Goal: Information Seeking & Learning: Compare options

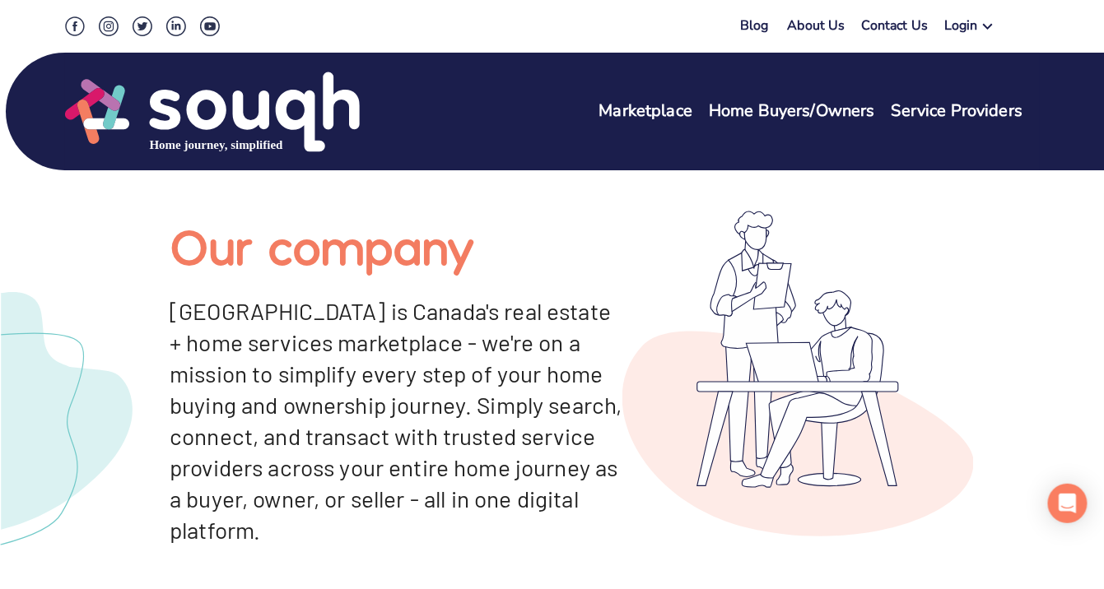
scroll to position [20, 0]
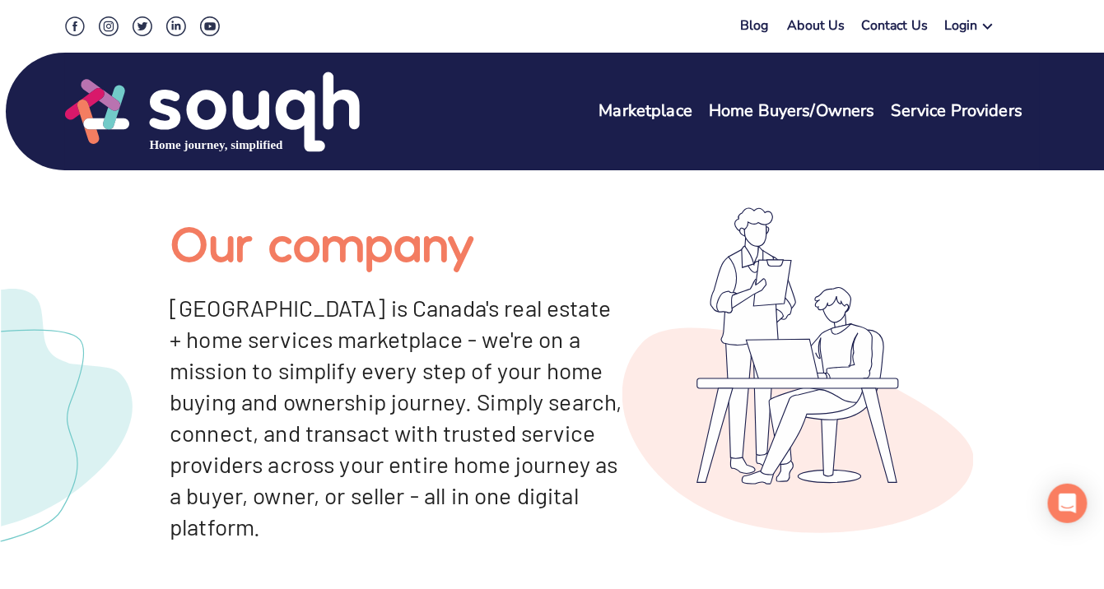
click at [658, 117] on link "Marketplace" at bounding box center [646, 112] width 94 height 24
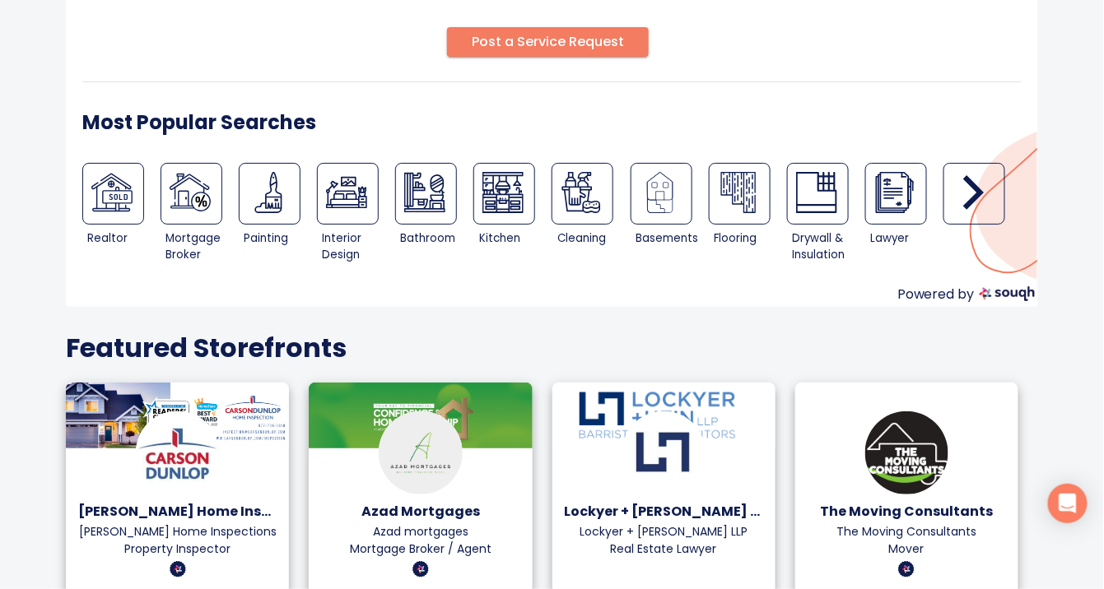
scroll to position [272, 0]
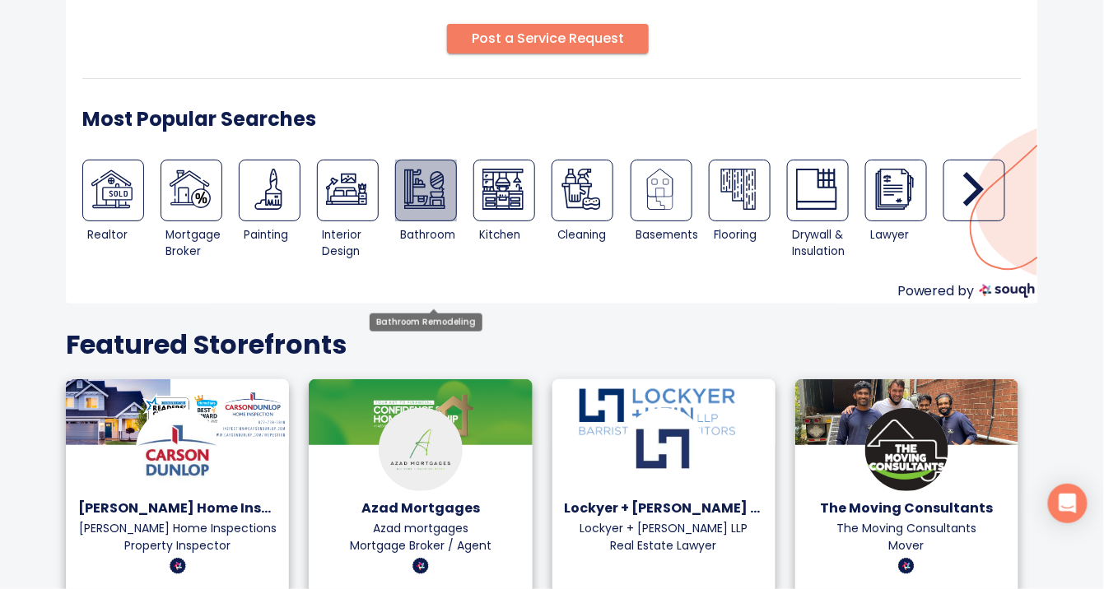
click at [431, 210] on img at bounding box center [424, 189] width 41 height 41
type input "Bathroom Remodeling"
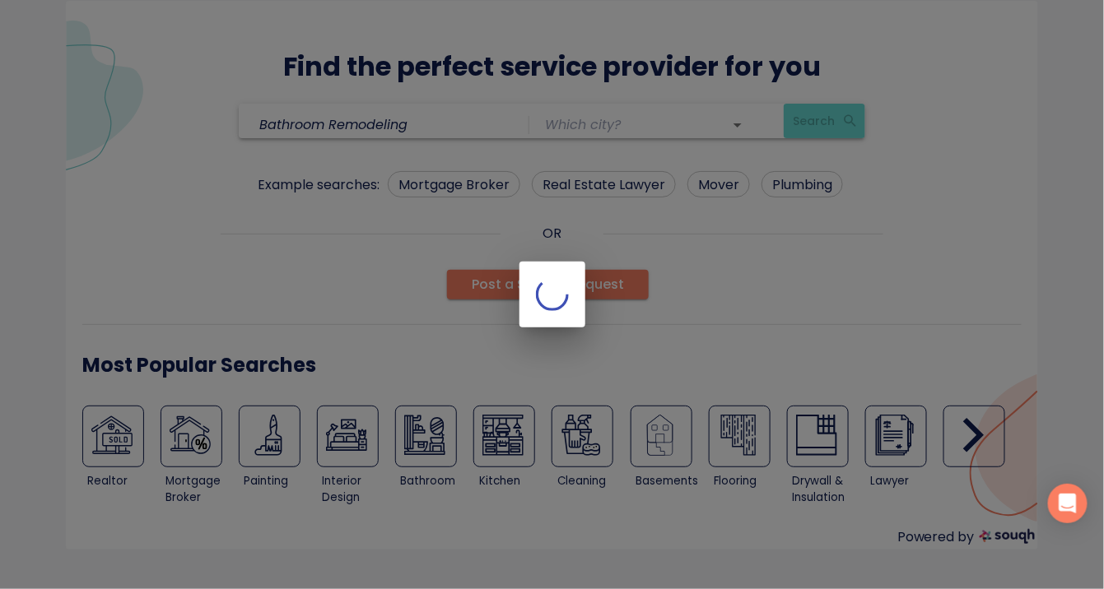
scroll to position [52, 0]
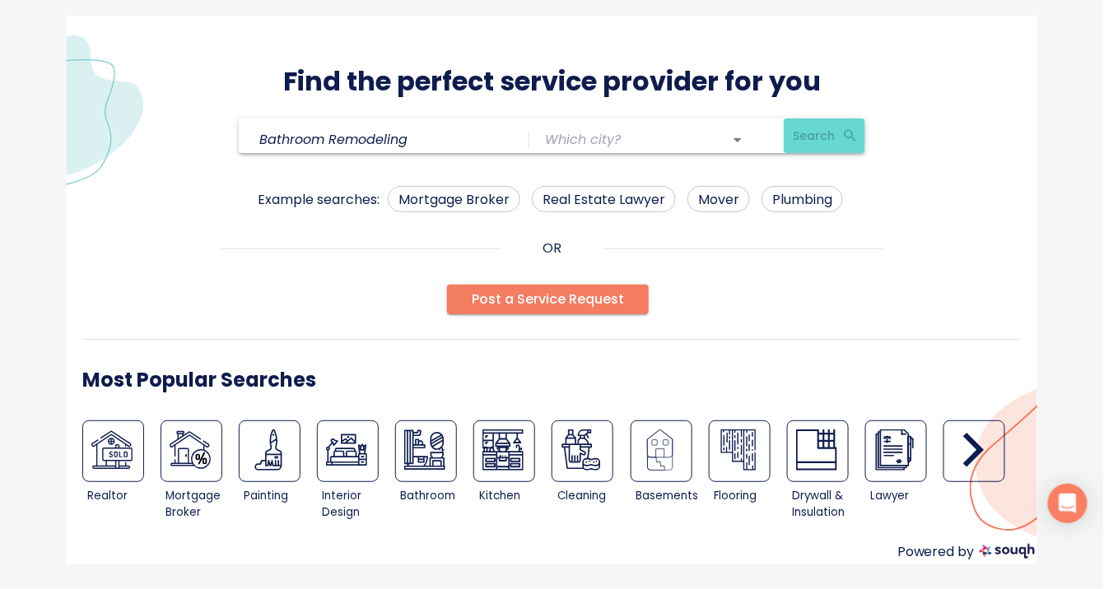
scroll to position [52, 0]
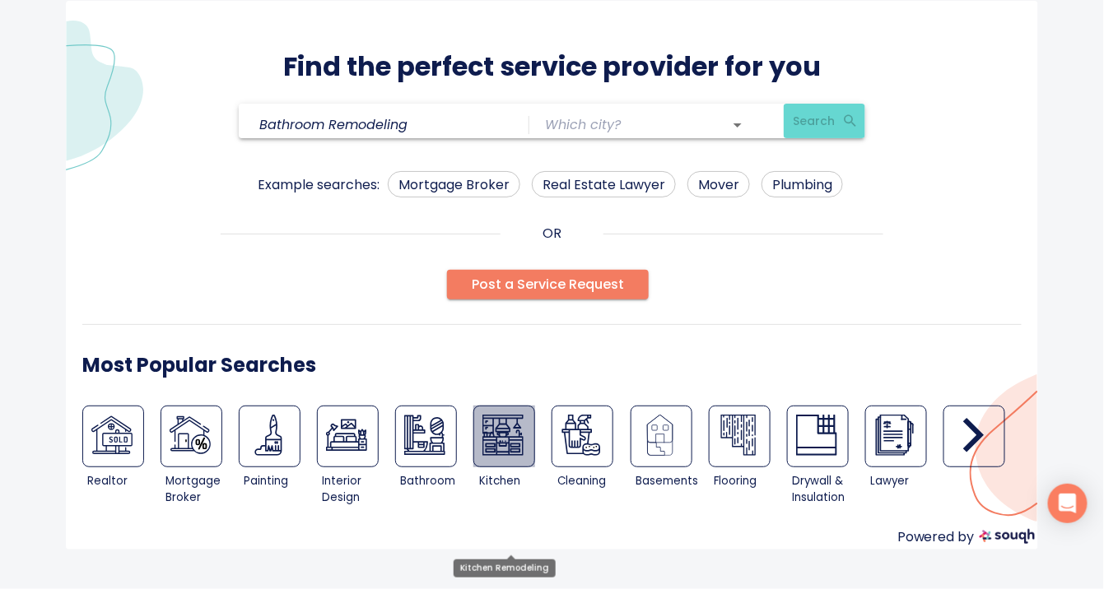
click at [512, 456] on img at bounding box center [502, 435] width 41 height 41
type input "Kitchen Remodeling"
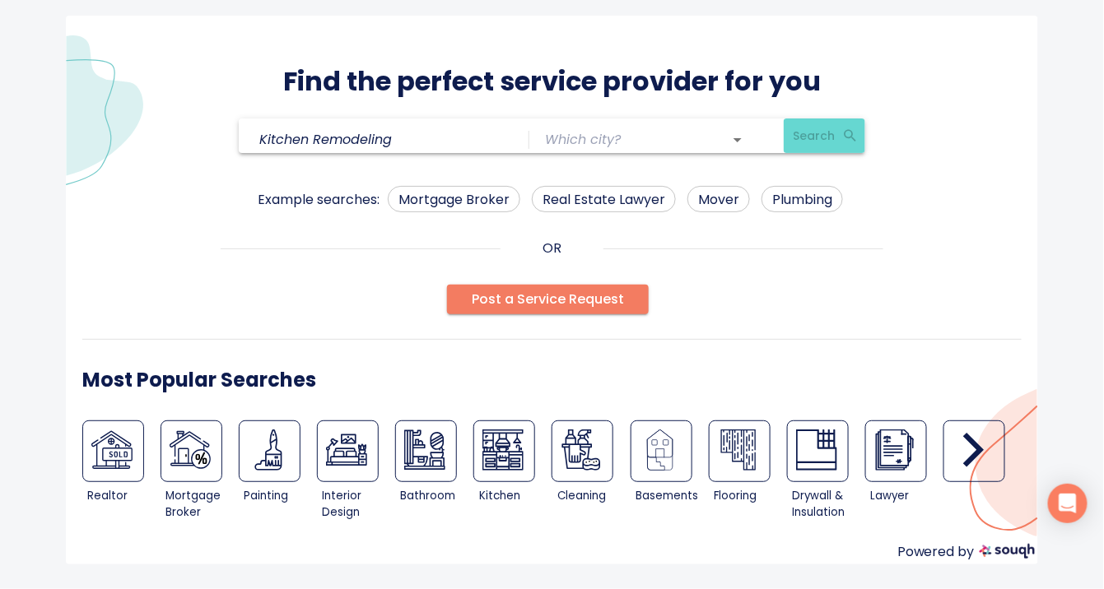
scroll to position [52, 0]
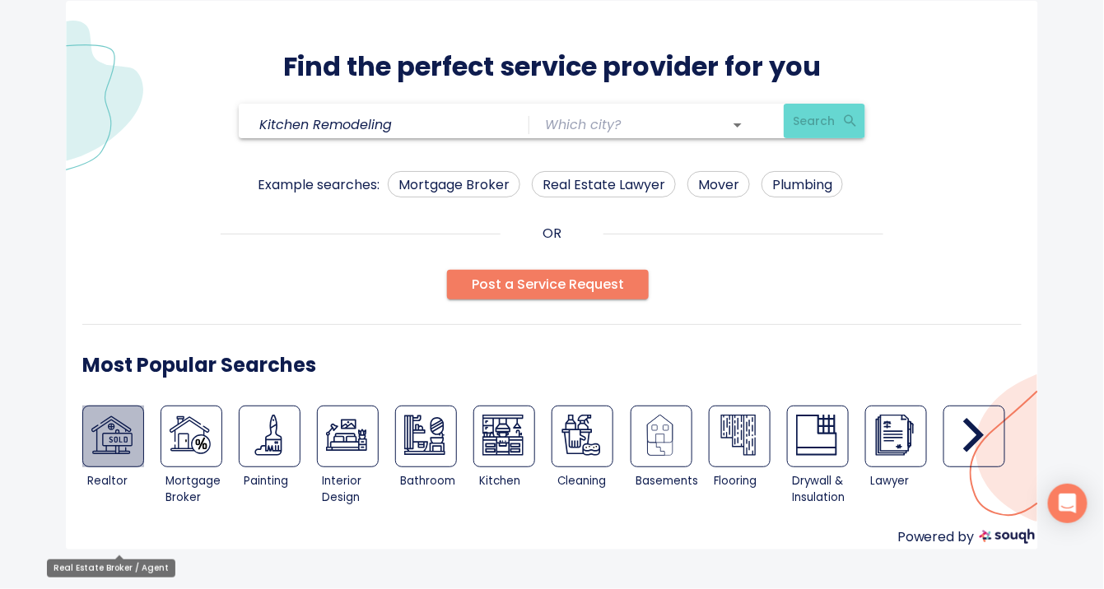
click at [119, 440] on img at bounding box center [111, 435] width 41 height 41
type input "Real Estate Broker / Agent"
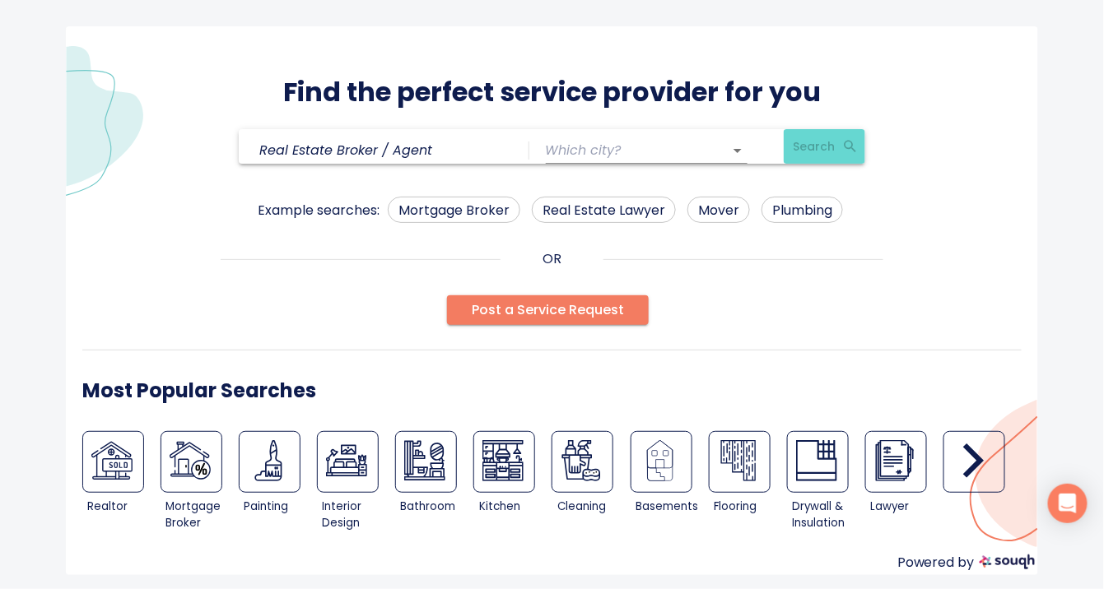
click at [734, 161] on icon "Open" at bounding box center [738, 151] width 20 height 20
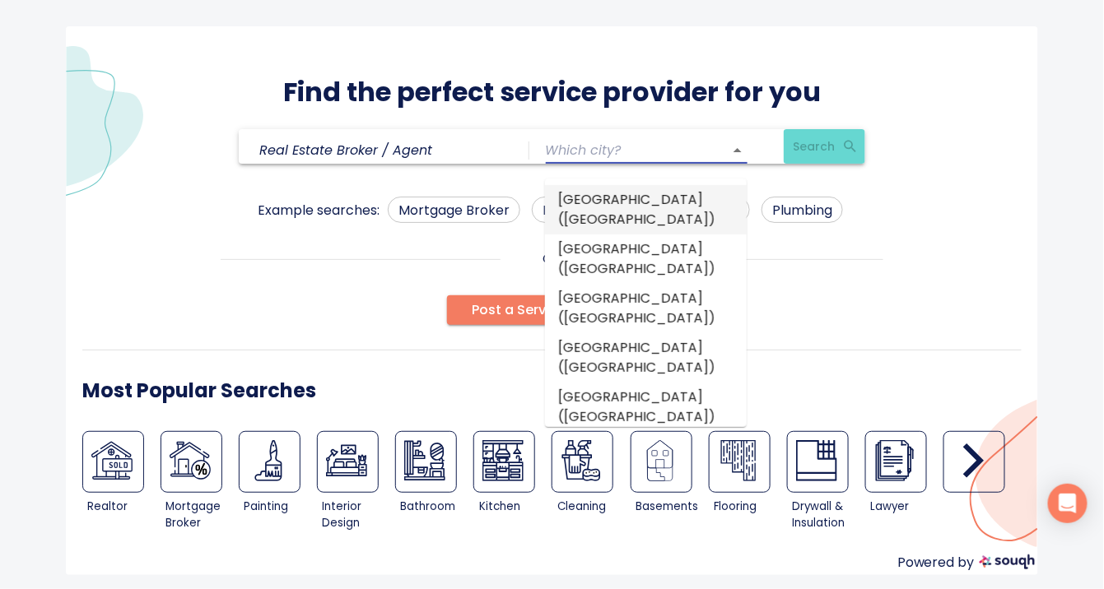
click at [592, 204] on li "[GEOGRAPHIC_DATA] ([GEOGRAPHIC_DATA])" at bounding box center [646, 209] width 202 height 49
type input "[GEOGRAPHIC_DATA] ([GEOGRAPHIC_DATA])"
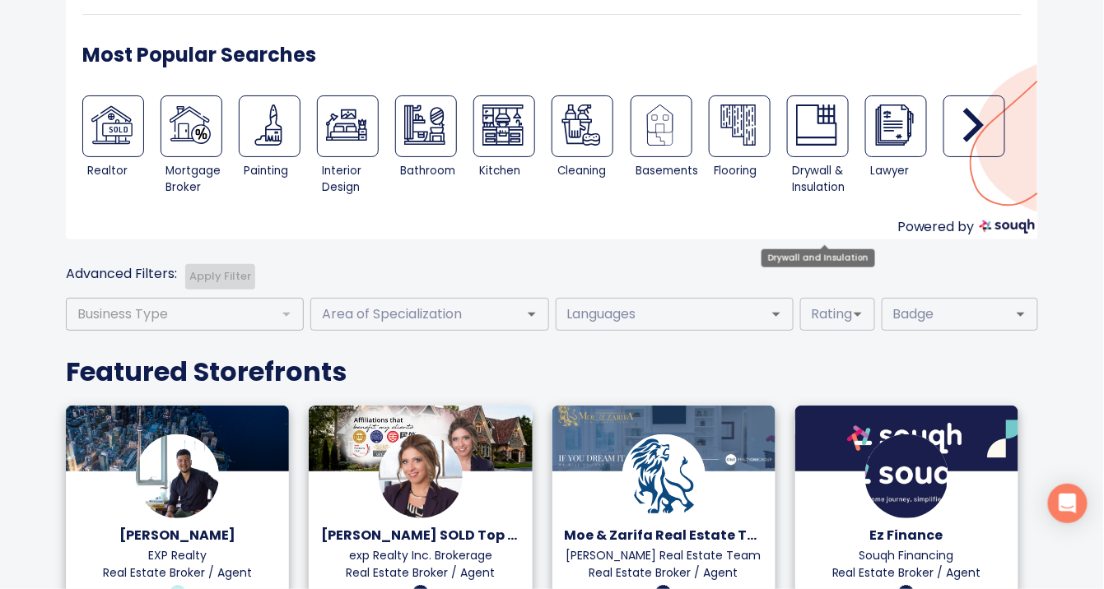
scroll to position [334, 0]
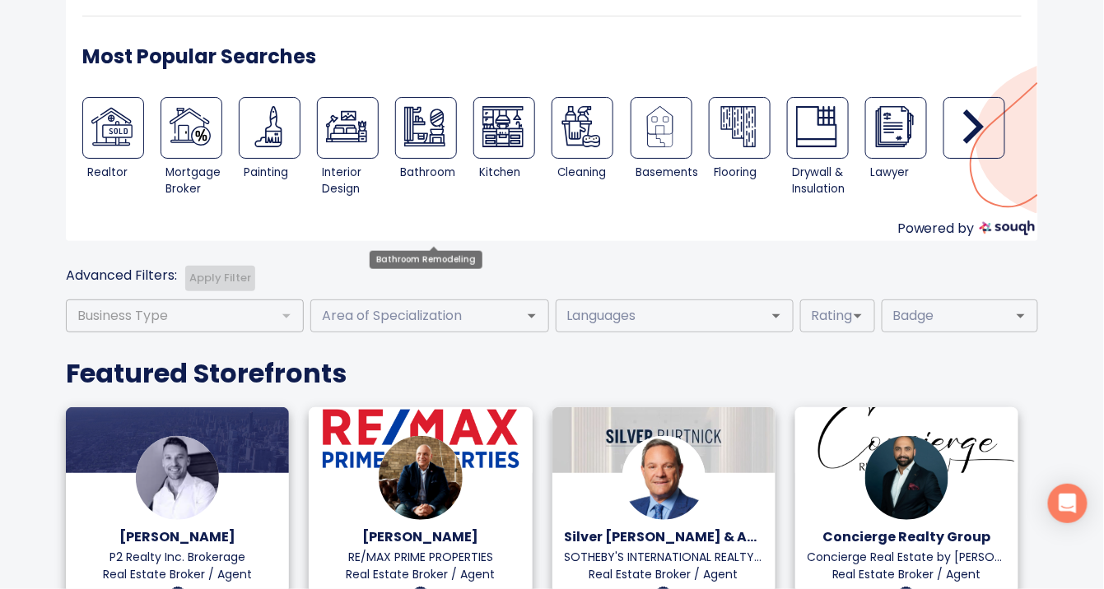
click at [436, 147] on img at bounding box center [424, 126] width 41 height 41
type input "Bathroom Remodeling"
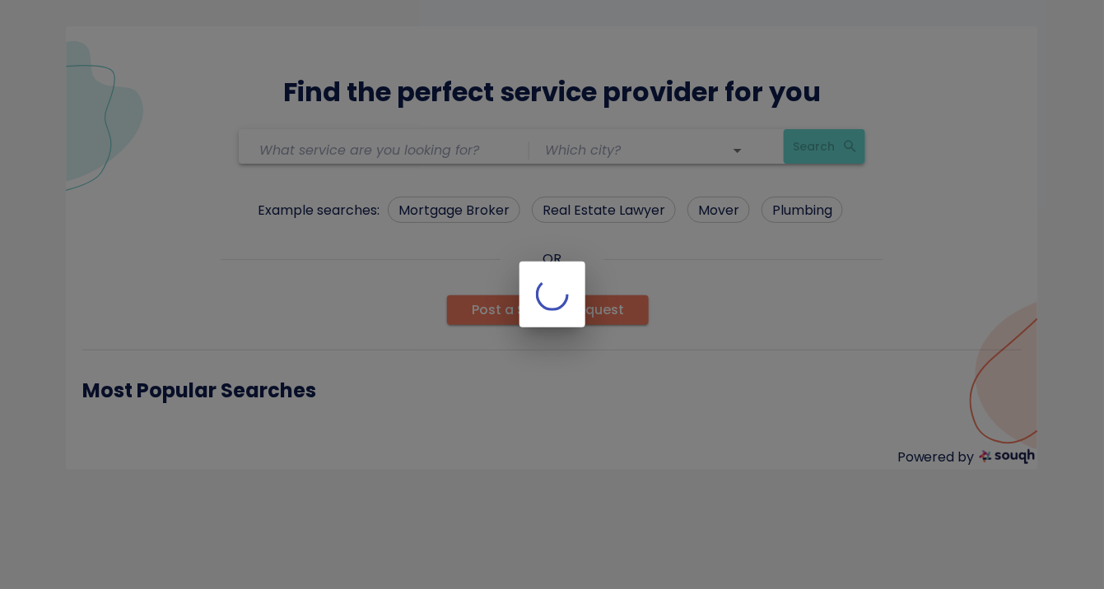
type input "Bathroom Remodeling"
type input "[GEOGRAPHIC_DATA] ([GEOGRAPHIC_DATA])"
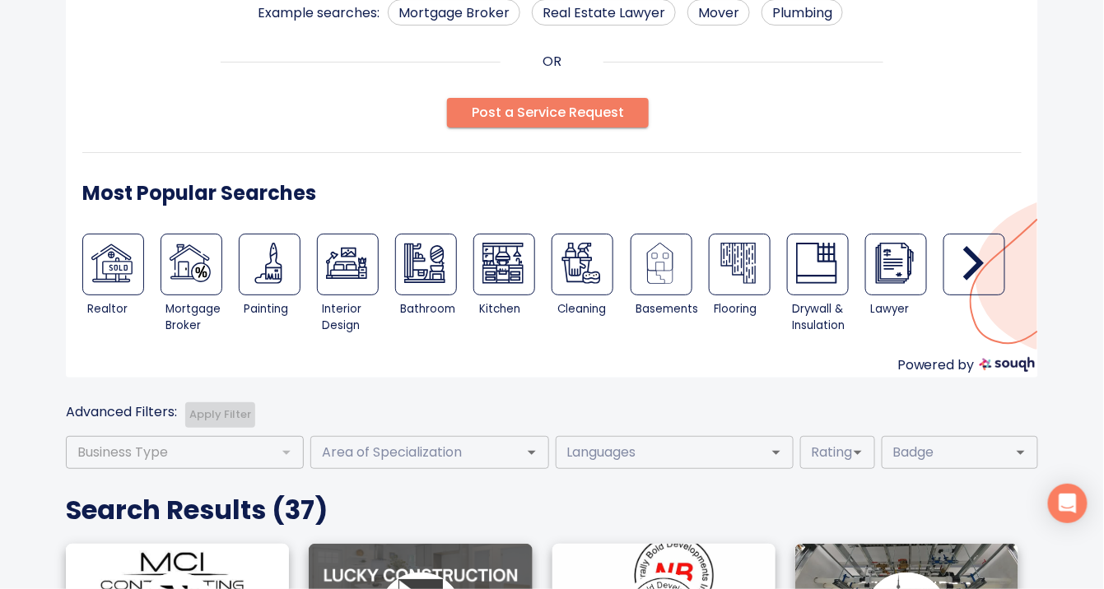
scroll to position [193, 0]
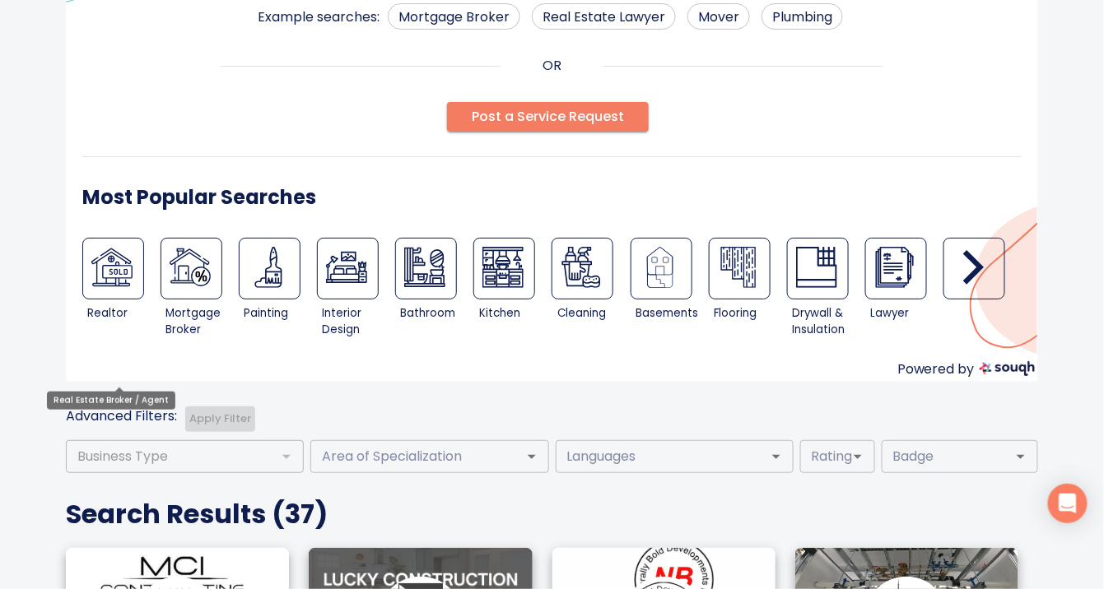
click at [114, 288] on img at bounding box center [111, 267] width 41 height 41
type input "Real Estate Broker / Agent"
